Goal: Use online tool/utility: Utilize a website feature to perform a specific function

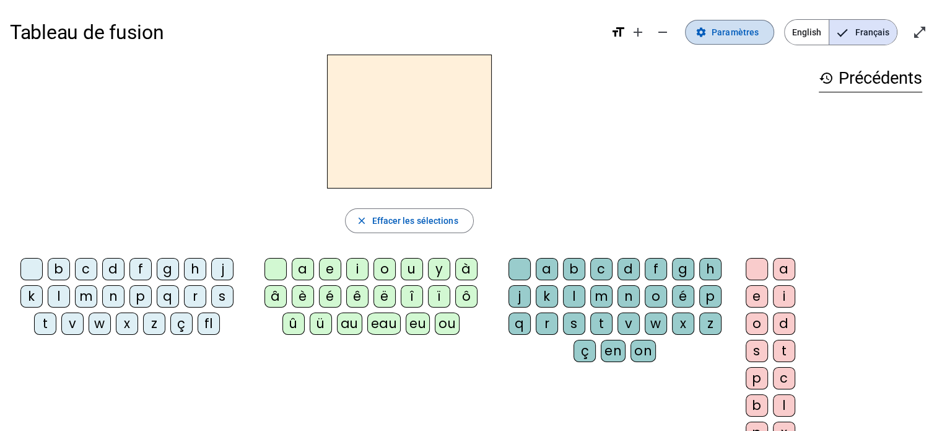
click at [745, 39] on span "Paramètres" at bounding box center [735, 32] width 47 height 15
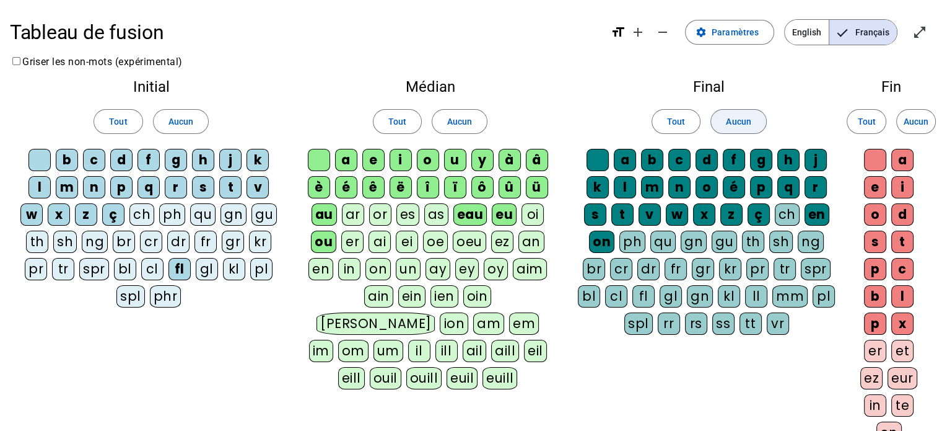
scroll to position [234, 0]
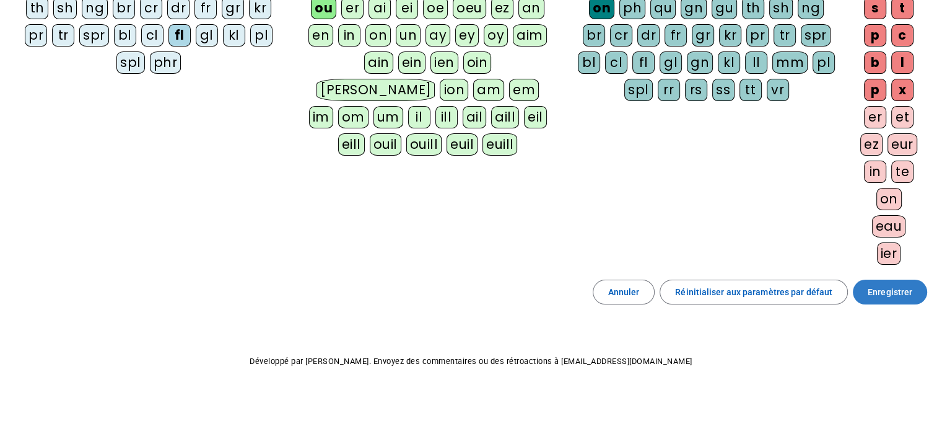
click at [885, 291] on span "Enregistrer" at bounding box center [890, 291] width 45 height 15
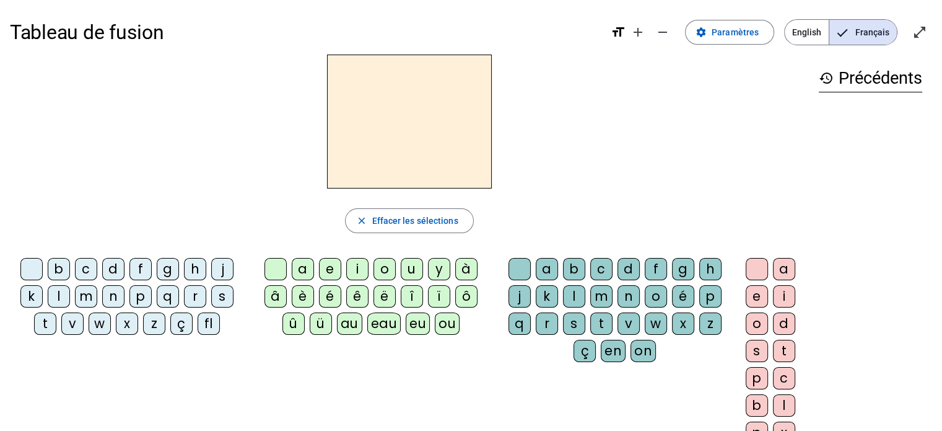
scroll to position [1, 0]
click at [138, 261] on div "f" at bounding box center [140, 267] width 22 height 22
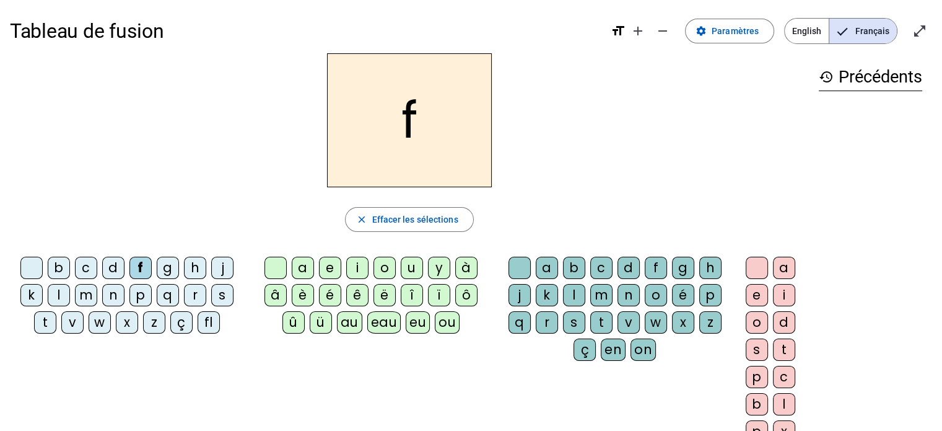
click at [334, 267] on div "e" at bounding box center [330, 267] width 22 height 22
click at [334, 269] on div "e" at bounding box center [330, 267] width 22 height 22
click at [424, 318] on div "eu" at bounding box center [418, 322] width 24 height 22
click at [136, 296] on div "p" at bounding box center [140, 295] width 22 height 22
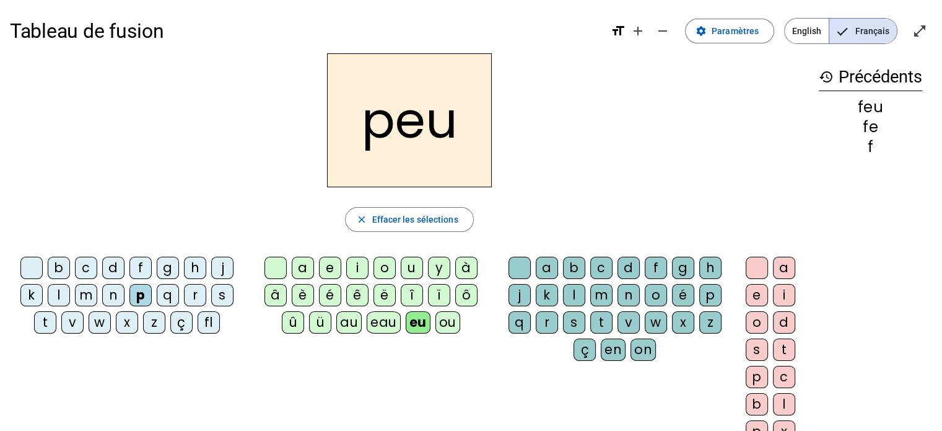
click at [219, 269] on div "j" at bounding box center [222, 267] width 22 height 22
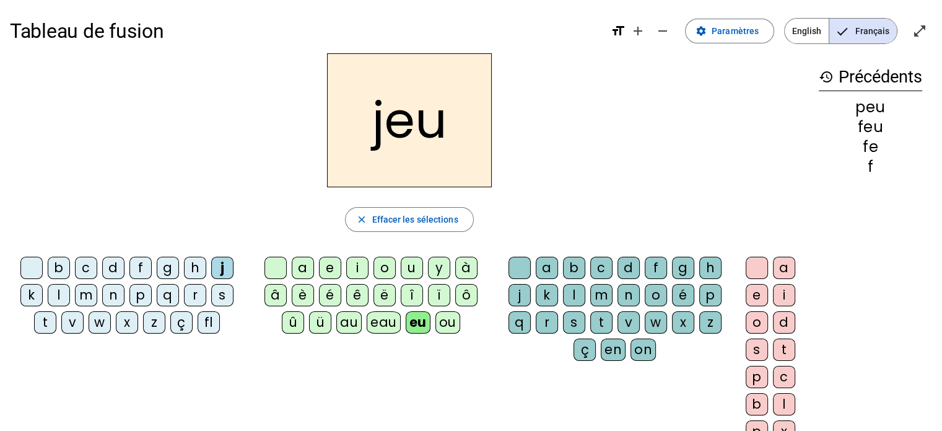
click at [326, 269] on div "e" at bounding box center [330, 267] width 22 height 22
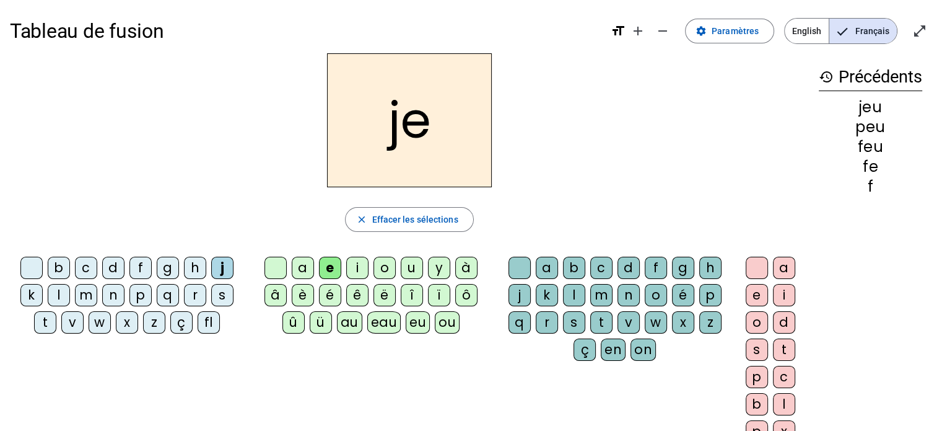
click at [108, 267] on div "d" at bounding box center [113, 267] width 22 height 22
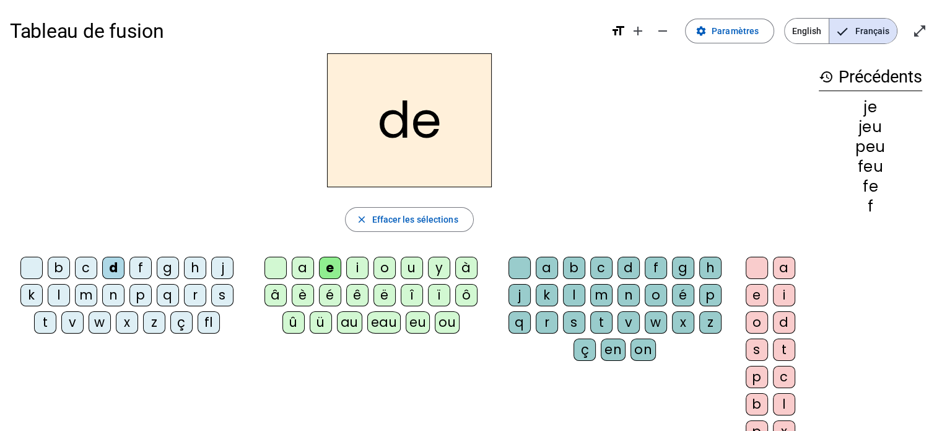
click at [111, 294] on div "n" at bounding box center [113, 295] width 22 height 22
click at [216, 293] on div "s" at bounding box center [222, 295] width 22 height 22
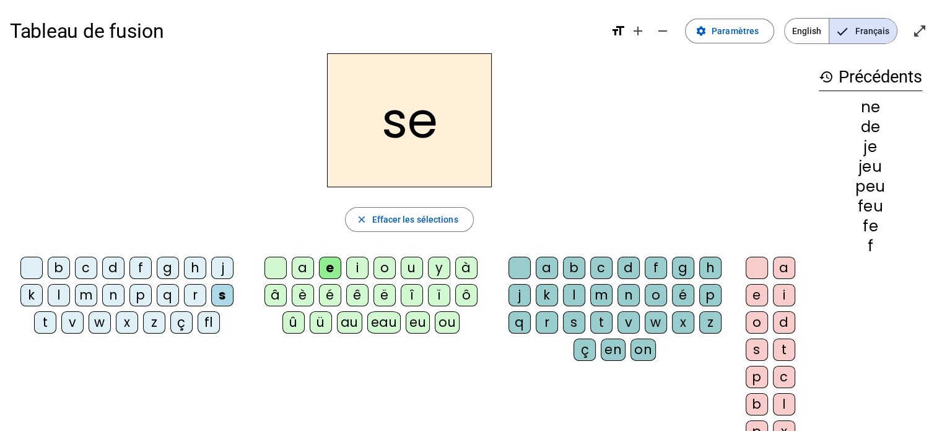
click at [574, 294] on div "l" at bounding box center [574, 295] width 22 height 22
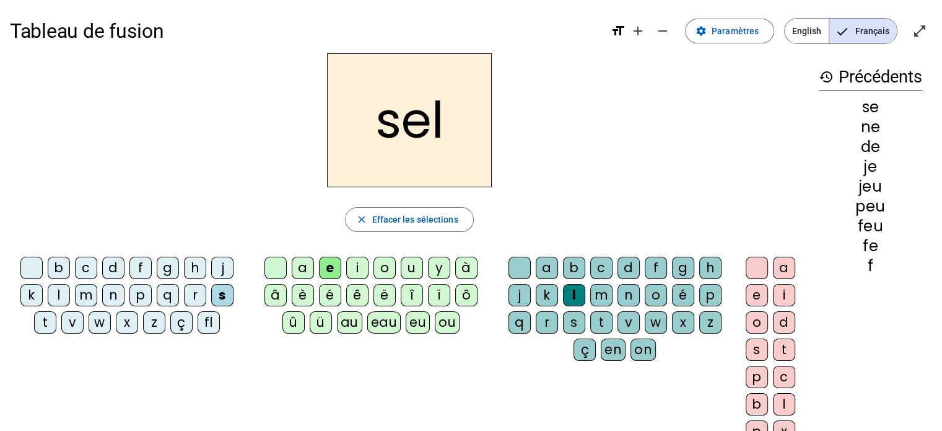
click at [43, 322] on div "t" at bounding box center [45, 322] width 22 height 22
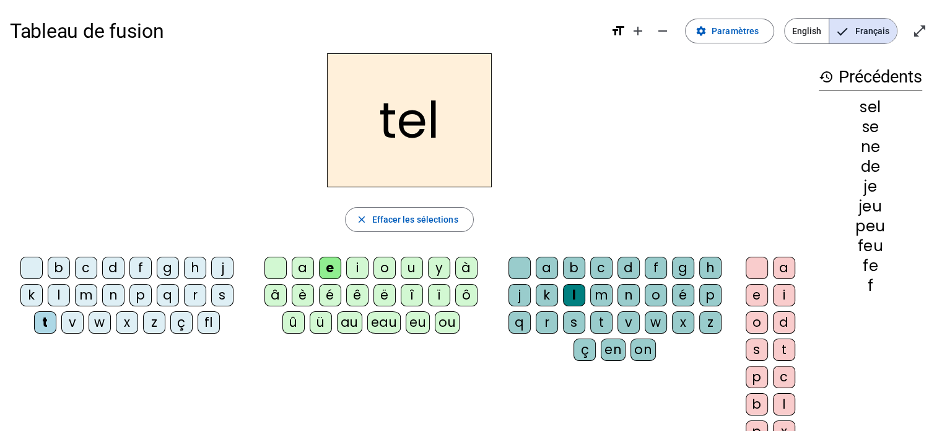
click at [61, 270] on div "b" at bounding box center [59, 267] width 22 height 22
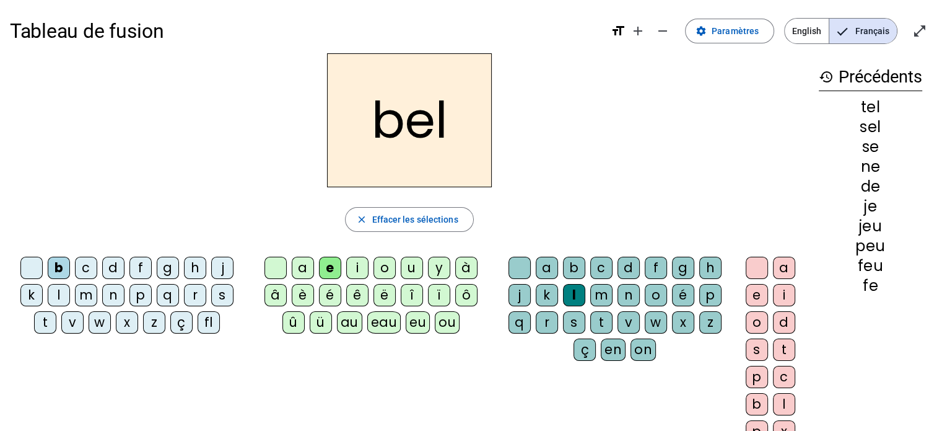
click at [306, 265] on div "a" at bounding box center [303, 267] width 22 height 22
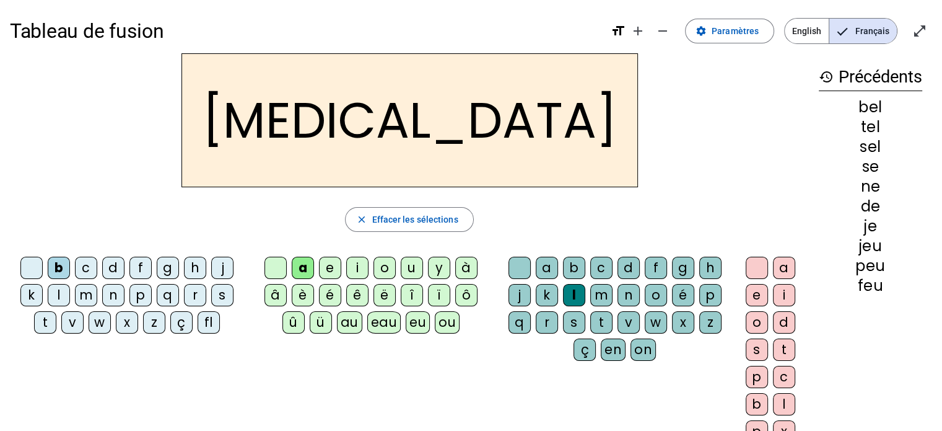
click at [598, 265] on div "c" at bounding box center [601, 267] width 22 height 22
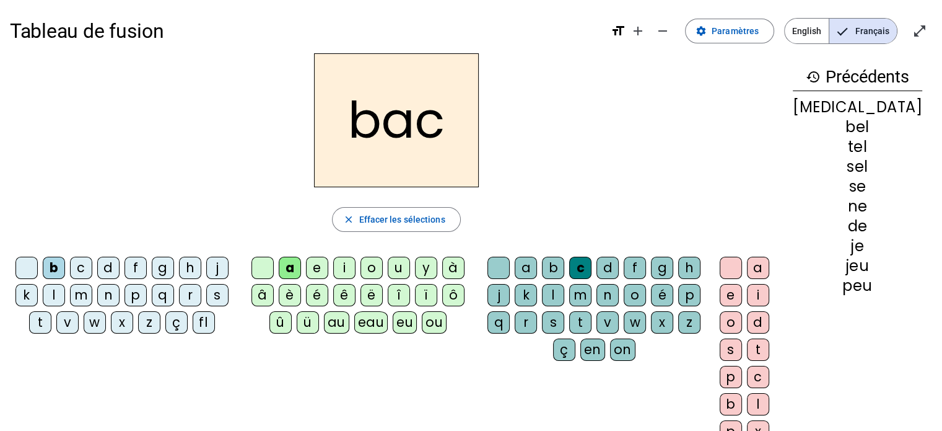
click at [537, 320] on div "r" at bounding box center [526, 322] width 22 height 22
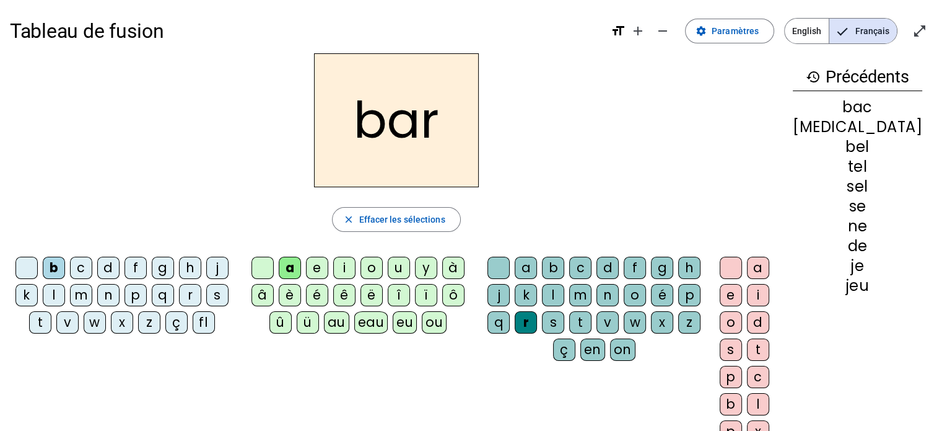
click at [136, 296] on div "p" at bounding box center [136, 295] width 22 height 22
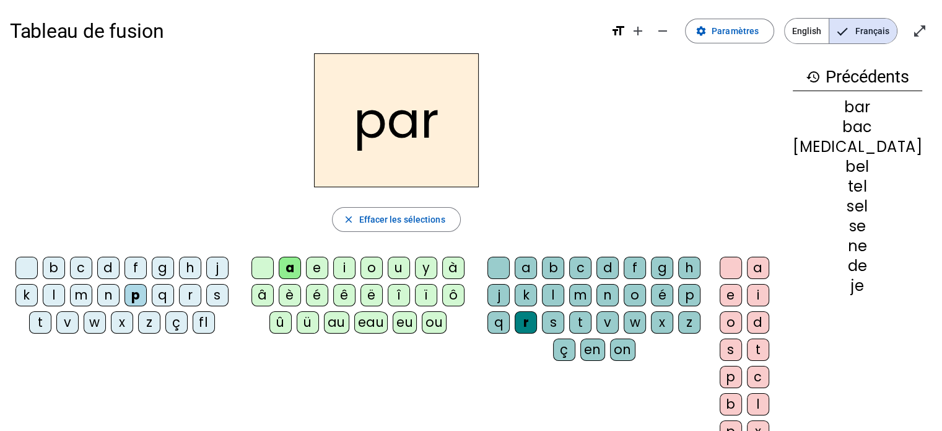
click at [409, 269] on div "u" at bounding box center [399, 267] width 22 height 22
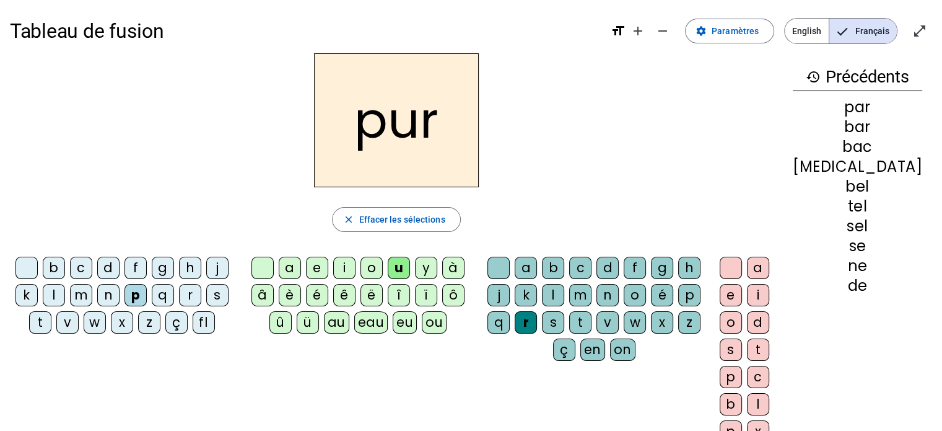
click at [115, 268] on div "d" at bounding box center [108, 267] width 22 height 22
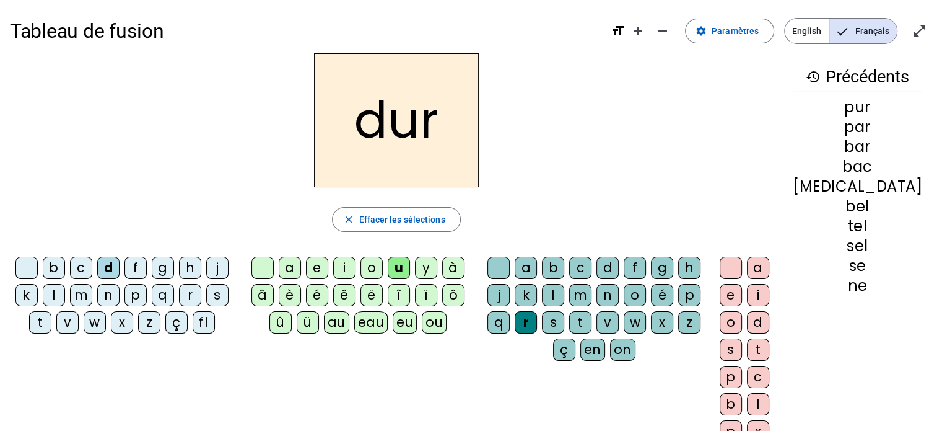
click at [90, 294] on div "m" at bounding box center [81, 295] width 22 height 22
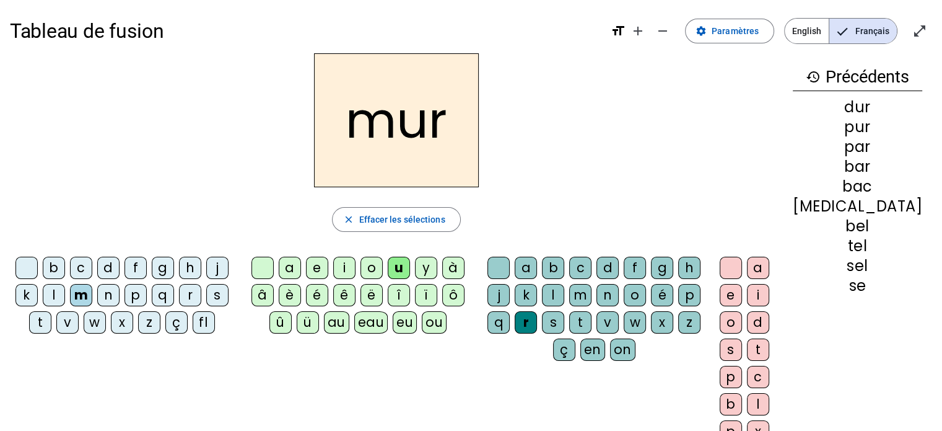
click at [328, 266] on div "e" at bounding box center [317, 267] width 22 height 22
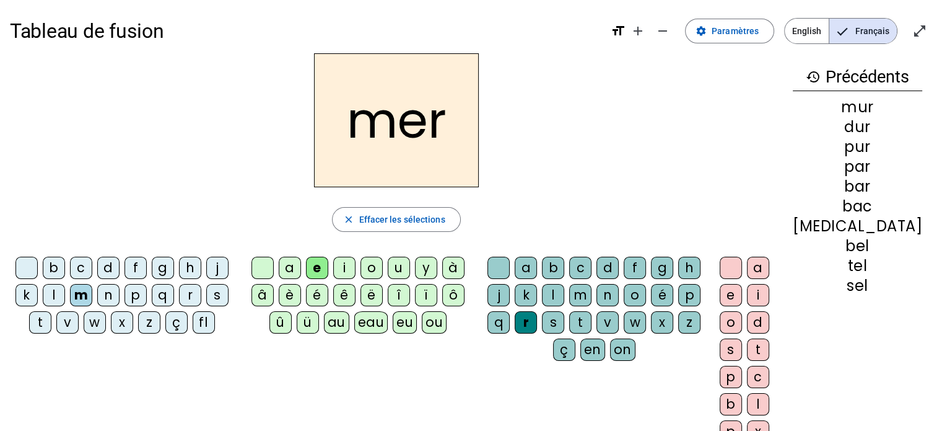
click at [76, 318] on div "v" at bounding box center [67, 322] width 22 height 22
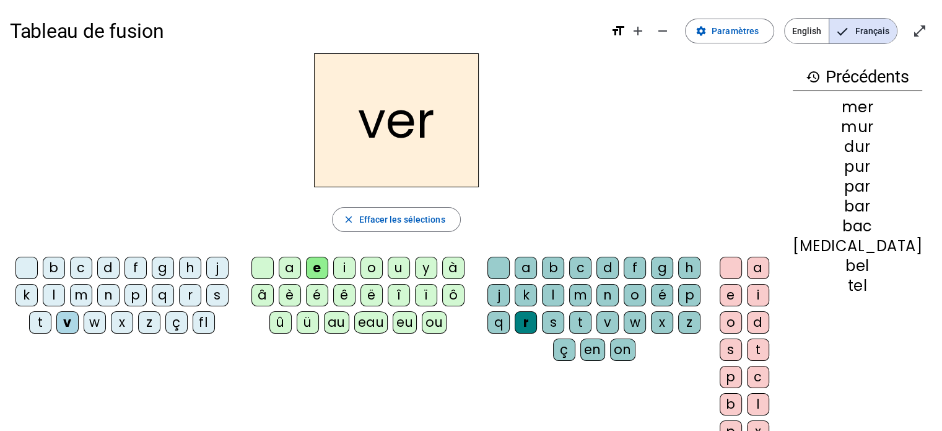
click at [769, 341] on div "t" at bounding box center [758, 349] width 22 height 22
